Goal: Transaction & Acquisition: Purchase product/service

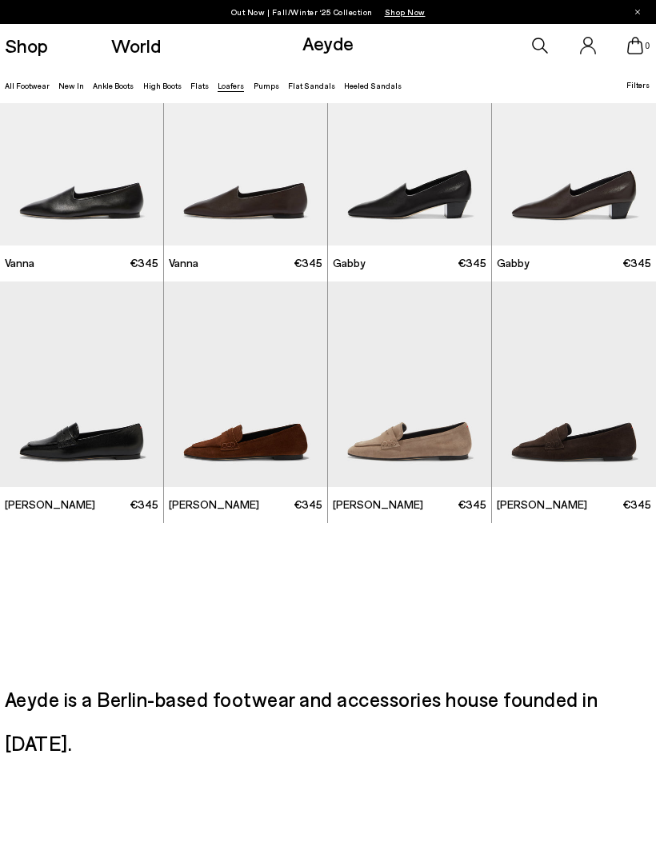
scroll to position [1512, 0]
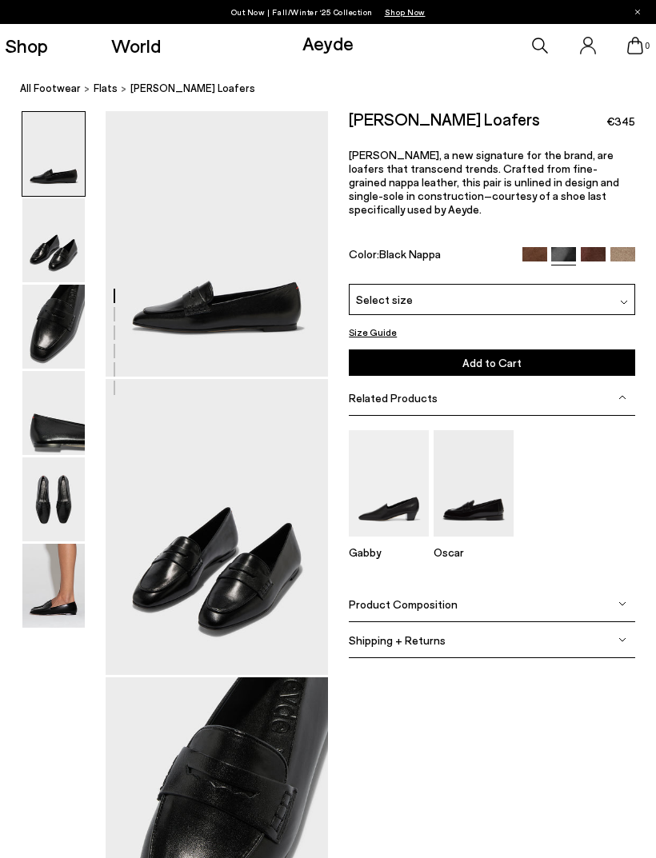
scroll to position [32, 0]
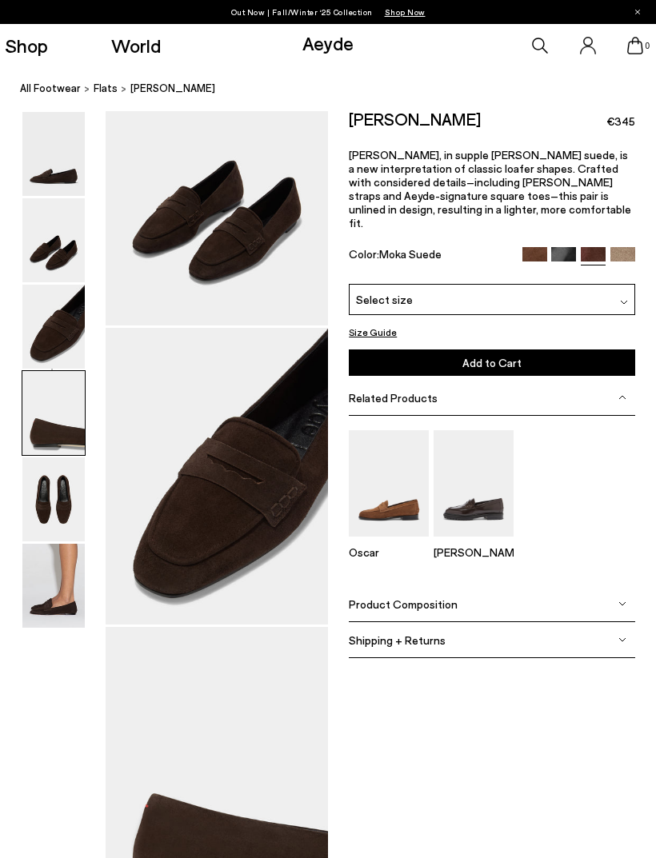
scroll to position [299, 0]
